Goal: Find specific page/section: Find specific page/section

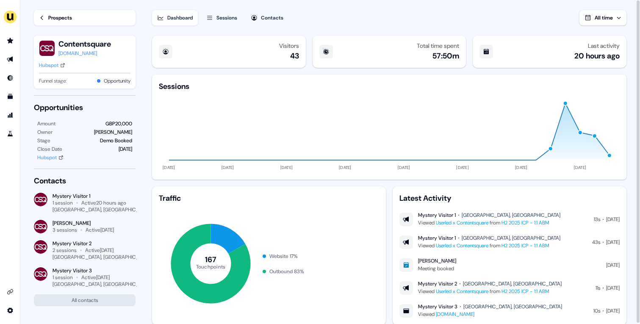
click at [58, 15] on div "Prospects" at bounding box center [60, 18] width 24 height 8
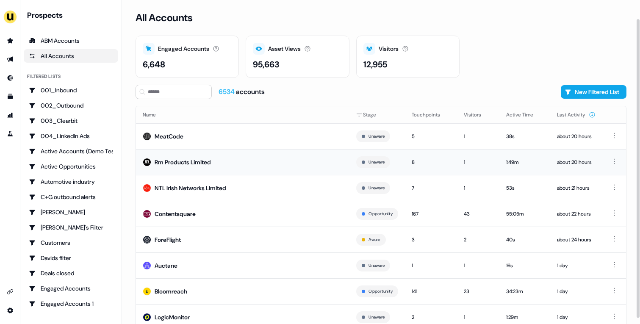
scroll to position [26, 0]
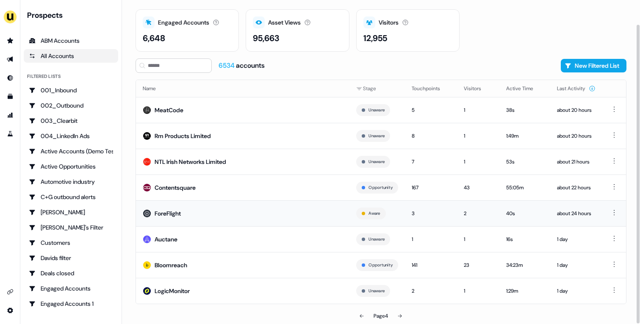
click at [204, 208] on td "ForeFlight" at bounding box center [243, 213] width 214 height 26
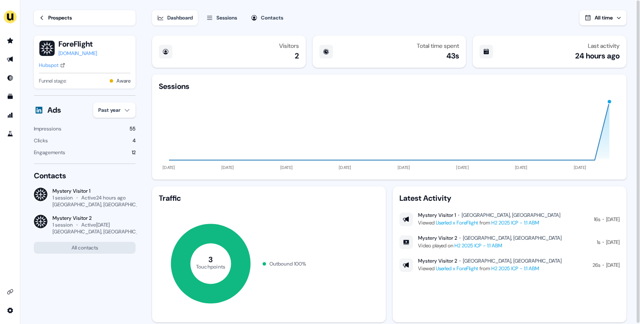
click at [49, 14] on div "Prospects" at bounding box center [60, 18] width 24 height 8
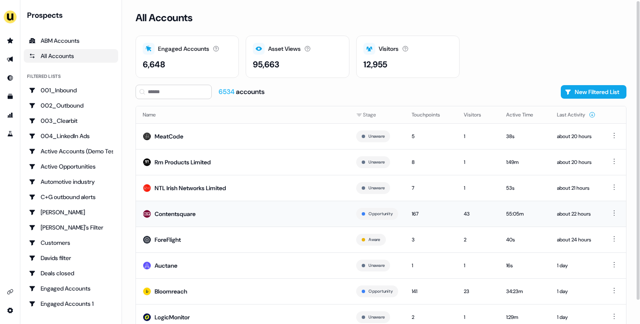
scroll to position [26, 0]
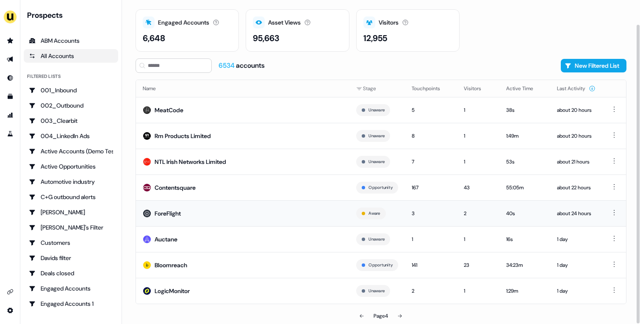
click at [225, 211] on td "ForeFlight" at bounding box center [243, 213] width 214 height 26
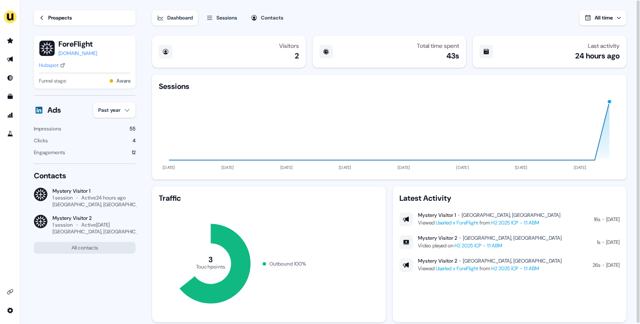
click at [51, 69] on div "Hubspot" at bounding box center [48, 65] width 19 height 8
click at [61, 19] on div "Prospects" at bounding box center [60, 18] width 24 height 8
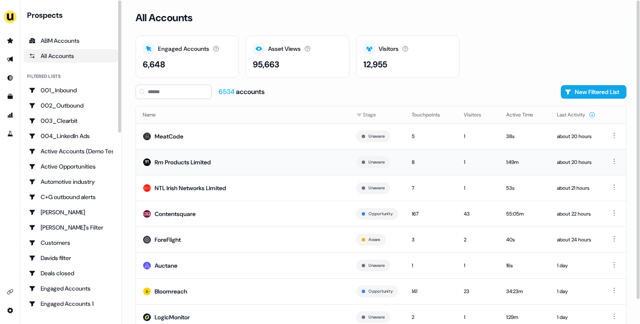
scroll to position [26, 0]
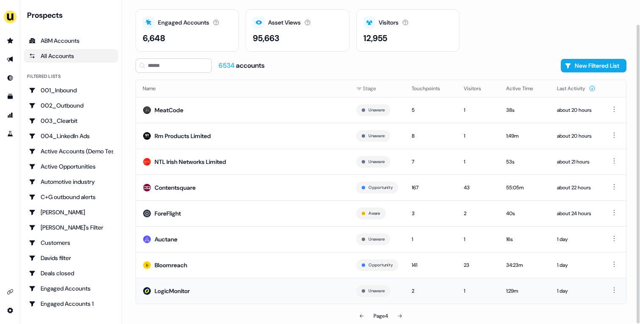
click at [270, 284] on td "LogicMonitor" at bounding box center [243, 291] width 214 height 26
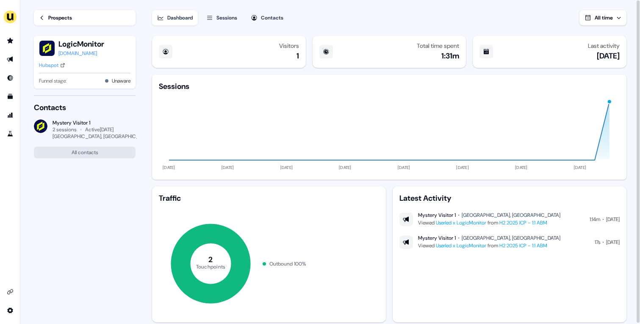
click at [52, 63] on div "Hubspot" at bounding box center [48, 65] width 19 height 8
click at [598, 201] on div "Latest Activity" at bounding box center [510, 198] width 220 height 10
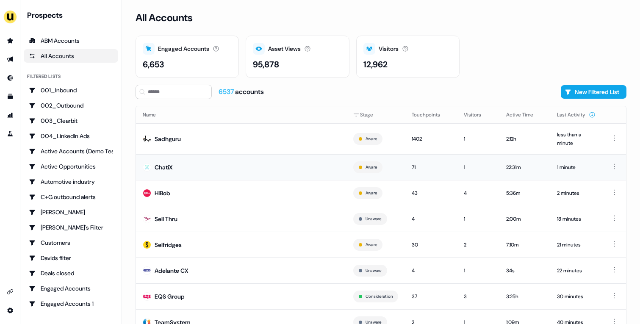
scroll to position [31, 0]
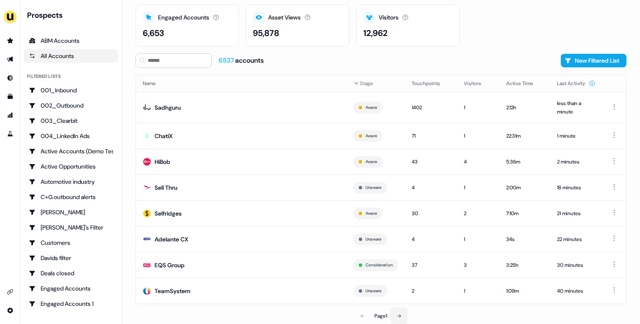
click at [396, 315] on button at bounding box center [399, 316] width 17 height 17
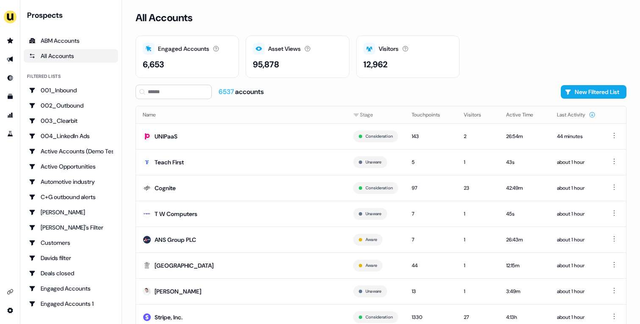
scroll to position [26, 0]
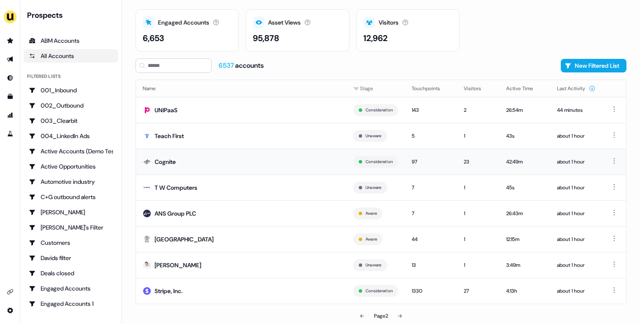
click at [245, 162] on td "Cognite" at bounding box center [241, 162] width 211 height 26
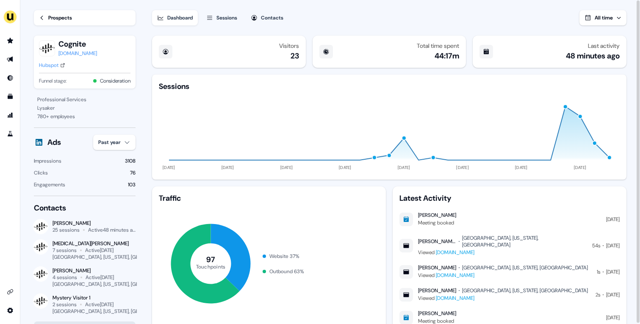
click at [58, 65] on div "Hubspot" at bounding box center [48, 65] width 19 height 8
click at [55, 17] on div "Prospects" at bounding box center [60, 18] width 24 height 8
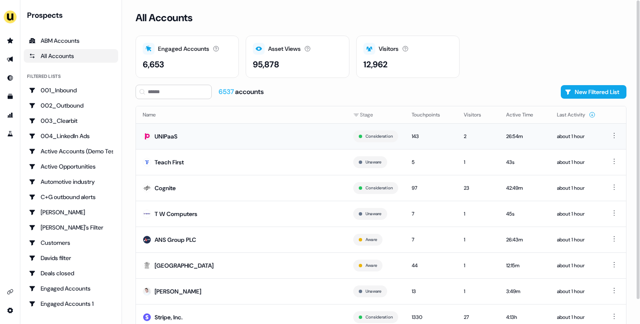
scroll to position [26, 0]
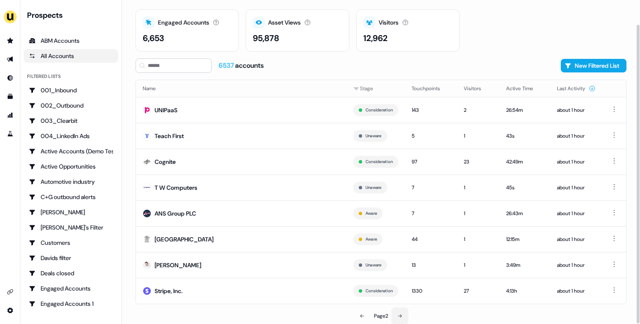
click at [398, 311] on button at bounding box center [400, 316] width 17 height 17
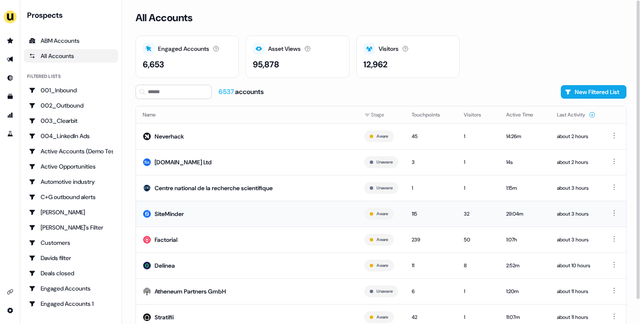
scroll to position [26, 0]
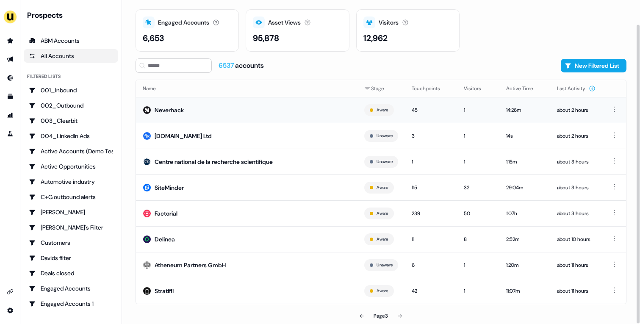
click at [285, 115] on td "Neverhack" at bounding box center [247, 110] width 222 height 26
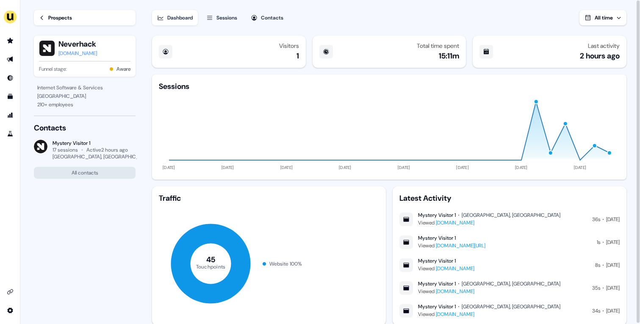
click at [74, 58] on div "Neverhack neverhack.com Funnel stage: Aware" at bounding box center [85, 56] width 102 height 41
click at [74, 53] on div "neverhack.com" at bounding box center [77, 53] width 39 height 8
click at [81, 19] on link "Prospects" at bounding box center [85, 17] width 102 height 15
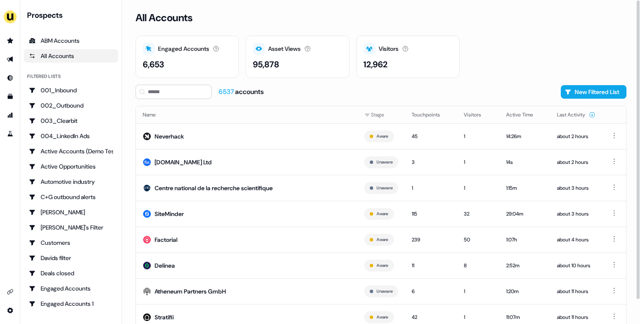
click at [225, 122] on th "Name" at bounding box center [247, 114] width 222 height 17
click at [222, 131] on td "Neverhack" at bounding box center [247, 136] width 222 height 26
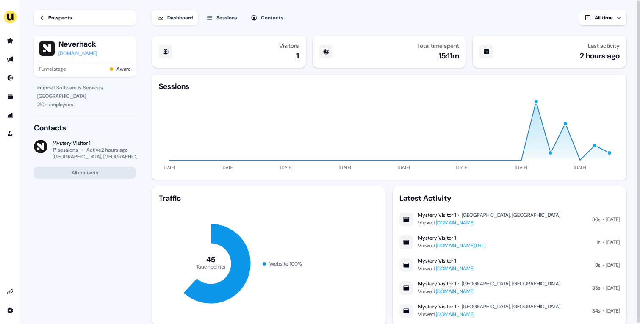
click at [36, 10] on link "Prospects" at bounding box center [85, 17] width 102 height 15
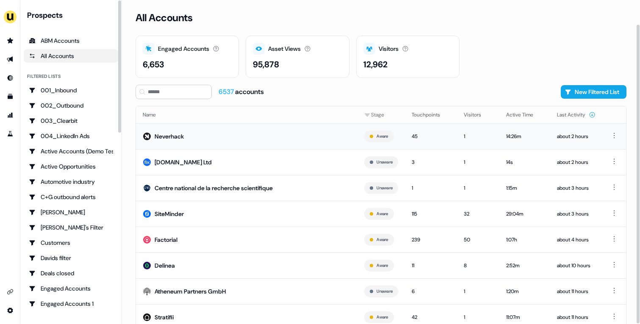
scroll to position [26, 0]
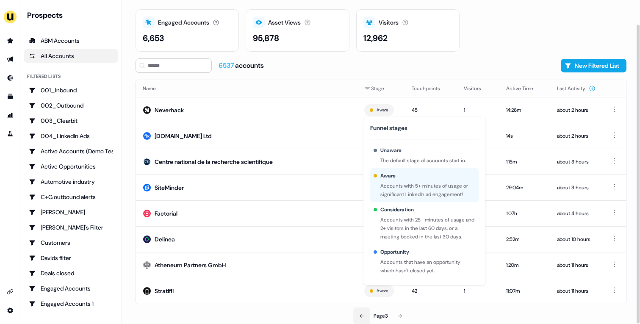
click at [363, 312] on button at bounding box center [361, 316] width 17 height 17
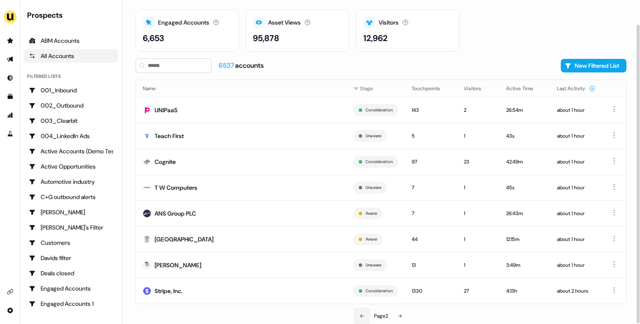
click at [363, 312] on button at bounding box center [362, 316] width 17 height 17
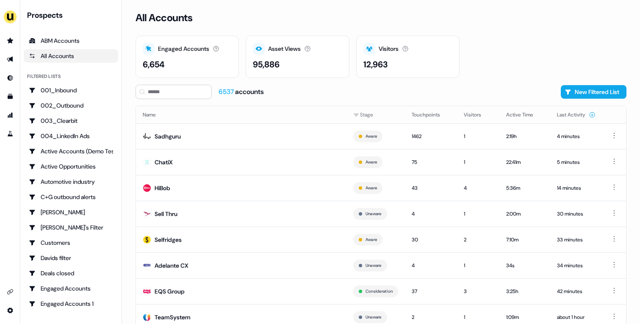
scroll to position [26, 0]
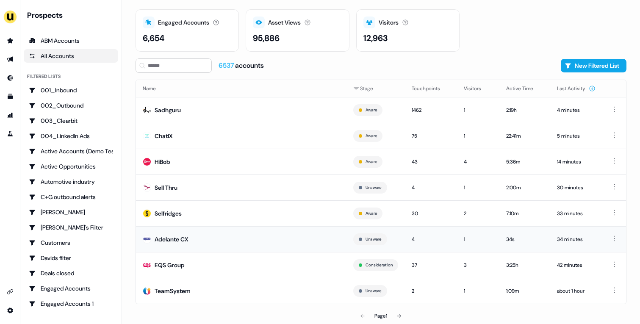
click at [249, 239] on td "Adelante CX" at bounding box center [241, 239] width 211 height 26
